Goal: Transaction & Acquisition: Purchase product/service

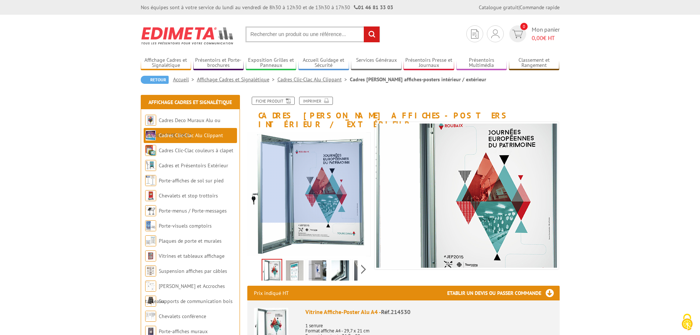
click at [311, 182] on div at bounding box center [310, 182] width 101 height 81
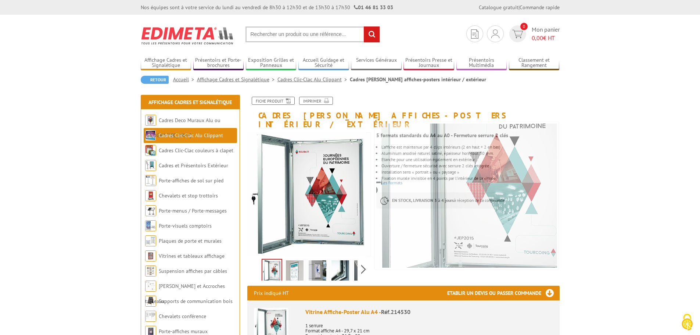
click at [273, 269] on img at bounding box center [271, 270] width 19 height 23
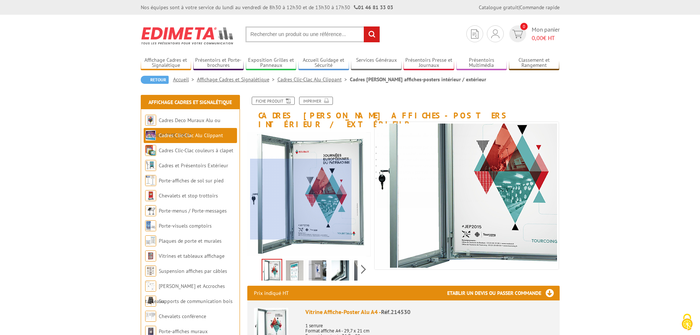
drag, startPoint x: 282, startPoint y: 244, endPoint x: 301, endPoint y: 199, distance: 48.8
click at [301, 199] on div at bounding box center [300, 199] width 101 height 81
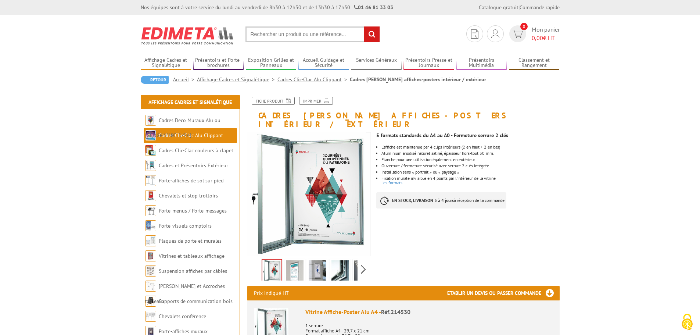
click at [307, 79] on link "Cadres Clic-Clac Alu Clippant" at bounding box center [313, 79] width 72 height 7
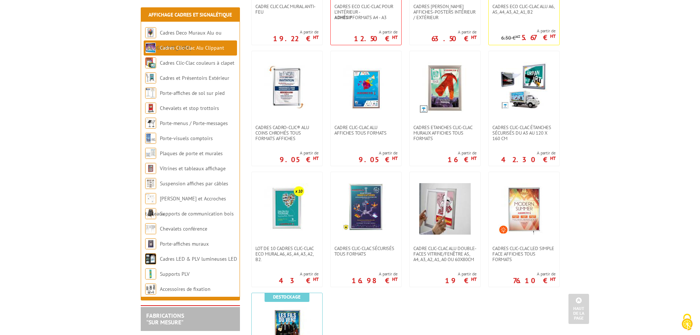
scroll to position [237, 0]
click at [533, 208] on img at bounding box center [523, 208] width 51 height 51
